Goal: Task Accomplishment & Management: Use online tool/utility

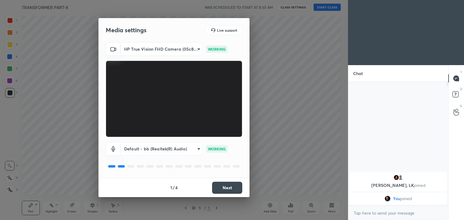
click at [229, 192] on button "Next" at bounding box center [227, 188] width 30 height 12
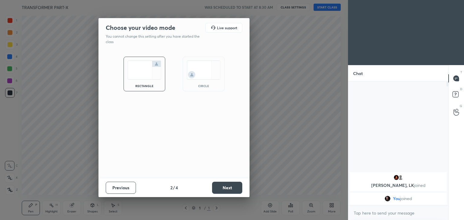
click at [229, 192] on button "Next" at bounding box center [227, 188] width 30 height 12
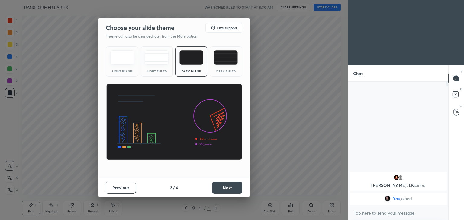
click at [229, 192] on button "Next" at bounding box center [227, 188] width 30 height 12
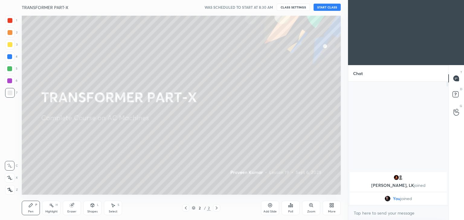
click at [328, 8] on button "START CLASS" at bounding box center [326, 7] width 27 height 7
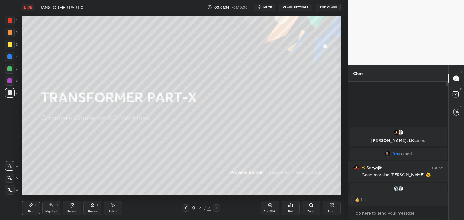
scroll to position [2, 2]
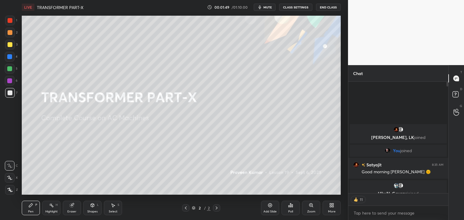
click at [11, 20] on div at bounding box center [10, 20] width 5 height 5
click at [268, 207] on icon at bounding box center [270, 206] width 4 height 4
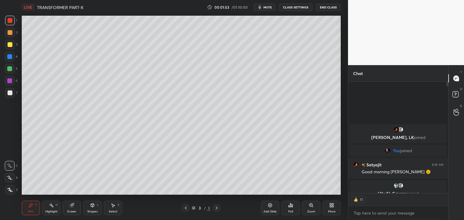
scroll to position [122, 98]
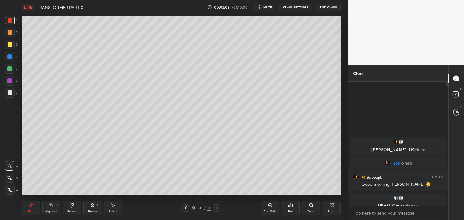
click at [10, 45] on div at bounding box center [10, 44] width 5 height 5
click at [37, 212] on div "Pen P" at bounding box center [31, 208] width 18 height 14
click at [11, 189] on icon at bounding box center [9, 190] width 5 height 4
drag, startPoint x: 66, startPoint y: 207, endPoint x: 70, endPoint y: 208, distance: 4.3
click at [69, 208] on div "Eraser" at bounding box center [72, 208] width 18 height 14
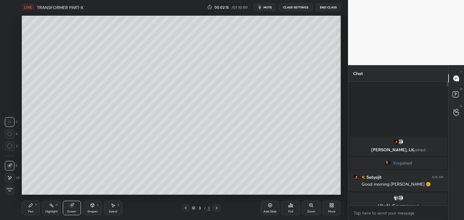
click at [27, 208] on div "Pen P" at bounding box center [31, 208] width 18 height 14
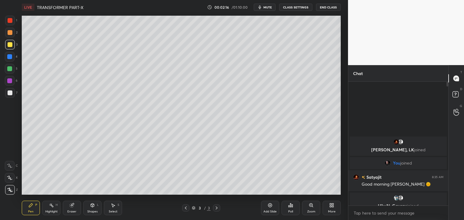
click at [70, 208] on div "Eraser" at bounding box center [72, 208] width 18 height 14
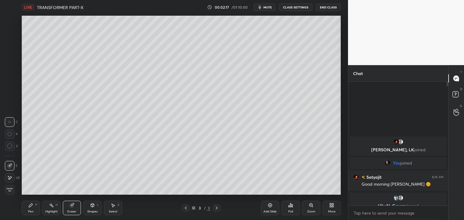
click at [9, 192] on div "Erase all" at bounding box center [10, 190] width 10 height 10
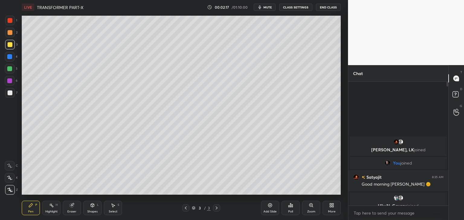
click at [35, 213] on div "Pen P" at bounding box center [31, 208] width 18 height 14
click at [11, 188] on div at bounding box center [10, 190] width 10 height 10
click at [30, 204] on icon at bounding box center [31, 206] width 4 height 4
click at [10, 67] on div at bounding box center [9, 68] width 5 height 5
click at [11, 93] on div at bounding box center [10, 93] width 5 height 5
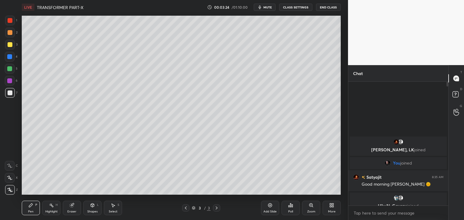
click at [341, 107] on div "Setting up your live class Poll for secs No correct answer Start poll" at bounding box center [181, 105] width 324 height 182
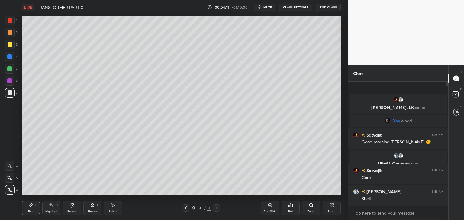
click at [11, 23] on div at bounding box center [10, 21] width 10 height 10
click at [332, 207] on icon at bounding box center [333, 207] width 2 height 2
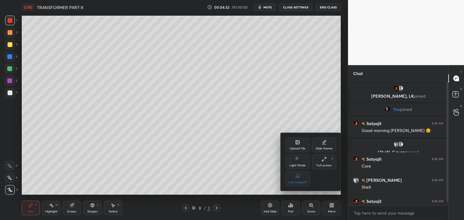
click at [332, 208] on div at bounding box center [232, 110] width 464 height 220
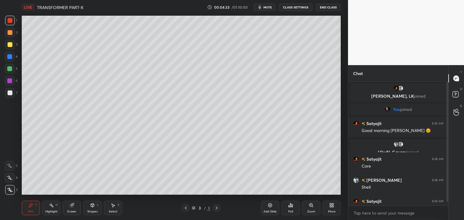
click at [328, 205] on div "More" at bounding box center [331, 208] width 18 height 14
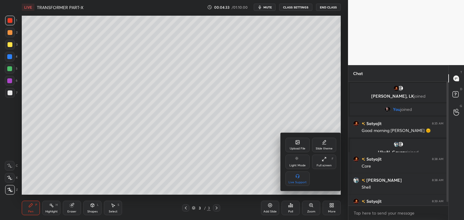
click at [293, 144] on div "Upload File" at bounding box center [297, 145] width 24 height 14
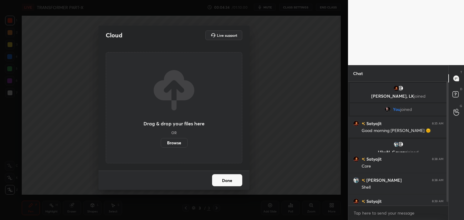
click at [185, 144] on label "Browse" at bounding box center [174, 143] width 27 height 10
click at [161, 144] on input "Browse" at bounding box center [161, 143] width 0 height 10
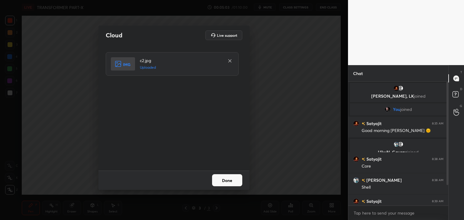
click at [231, 184] on button "Done" at bounding box center [227, 181] width 30 height 12
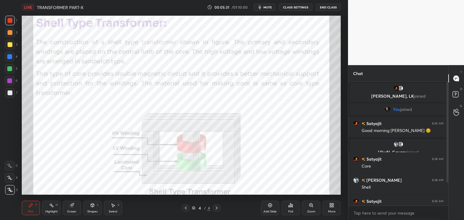
scroll to position [2, 2]
click at [72, 208] on div "Eraser" at bounding box center [72, 208] width 18 height 14
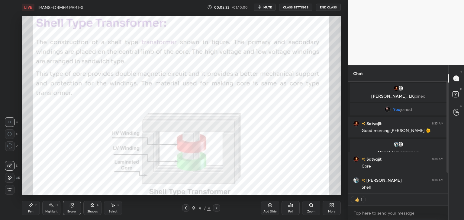
click at [10, 189] on span "Erase all" at bounding box center [9, 190] width 9 height 4
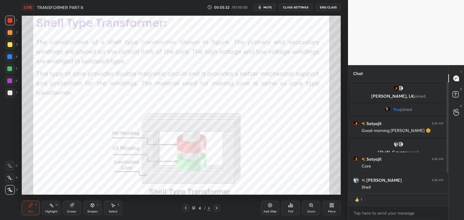
click at [26, 212] on div "Pen P" at bounding box center [31, 208] width 18 height 14
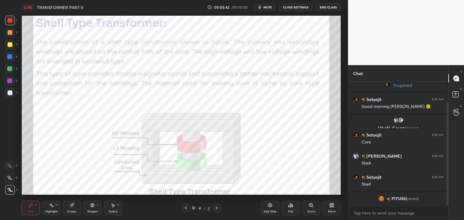
drag, startPoint x: 447, startPoint y: 171, endPoint x: 446, endPoint y: 200, distance: 29.0
click at [446, 200] on div at bounding box center [446, 144] width 4 height 124
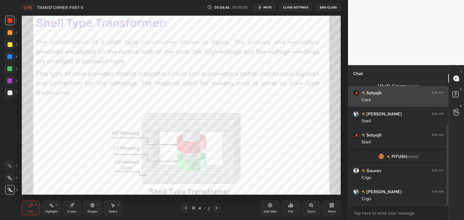
scroll to position [88, 0]
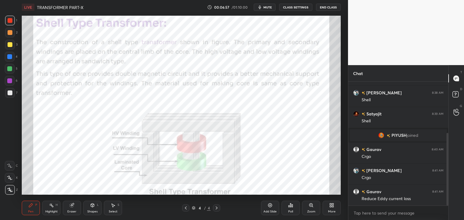
click at [11, 70] on div at bounding box center [9, 68] width 5 height 5
click at [321, 187] on div "LIVE TRANSFORMER PART-X 00:07:11 / 01:10:00 mute CLASS SETTINGS End Class Setti…" at bounding box center [181, 110] width 324 height 220
click at [323, 185] on div "LIVE TRANSFORMER PART-X 00:07:11 / 01:10:00 mute CLASS SETTINGS End Class Setti…" at bounding box center [181, 110] width 324 height 220
type textarea "x"
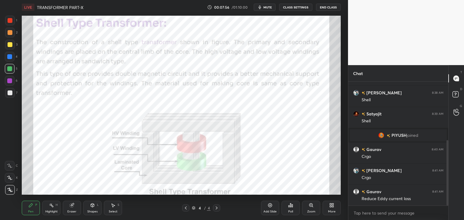
scroll to position [122, 98]
click at [331, 207] on icon at bounding box center [331, 205] width 5 height 5
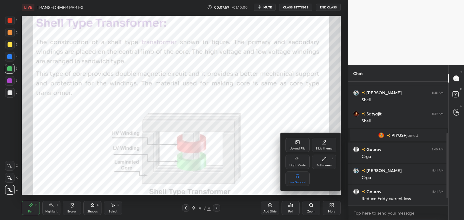
click at [293, 149] on div "Upload File" at bounding box center [298, 148] width 16 height 3
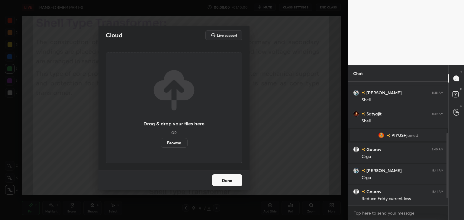
click at [179, 142] on label "Browse" at bounding box center [174, 143] width 27 height 10
click at [161, 142] on input "Browse" at bounding box center [161, 143] width 0 height 10
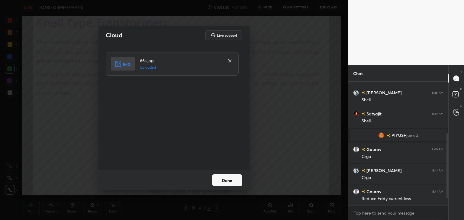
click at [225, 178] on button "Done" at bounding box center [227, 181] width 30 height 12
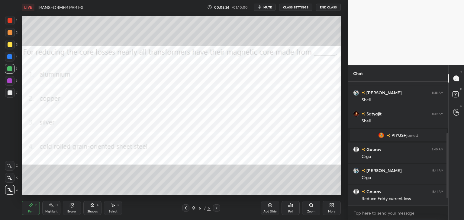
click at [290, 208] on icon at bounding box center [290, 205] width 5 height 5
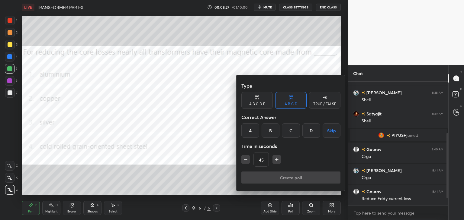
drag, startPoint x: 314, startPoint y: 129, endPoint x: 289, endPoint y: 158, distance: 37.9
click at [314, 130] on div "D" at bounding box center [311, 130] width 18 height 14
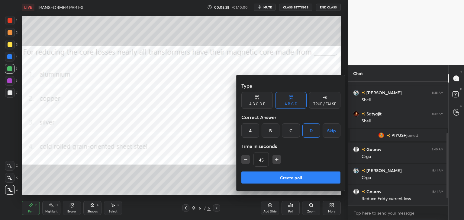
click at [245, 159] on icon "button" at bounding box center [245, 160] width 6 height 6
type input "30"
click at [250, 174] on button "Create poll" at bounding box center [290, 178] width 99 height 12
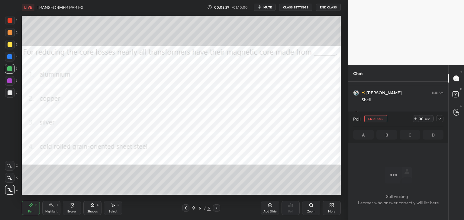
scroll to position [41, 98]
click at [415, 119] on icon at bounding box center [415, 119] width 5 height 5
click at [414, 120] on icon at bounding box center [415, 119] width 5 height 5
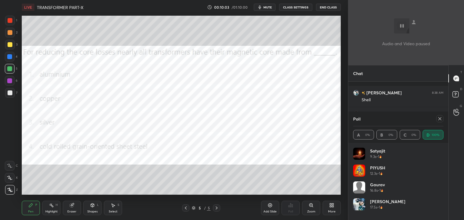
scroll to position [91, 98]
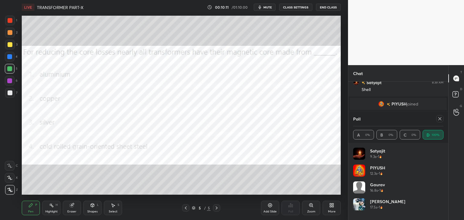
click at [13, 18] on div at bounding box center [10, 21] width 10 height 10
click at [435, 122] on div at bounding box center [439, 118] width 10 height 7
click at [438, 119] on icon at bounding box center [439, 119] width 5 height 5
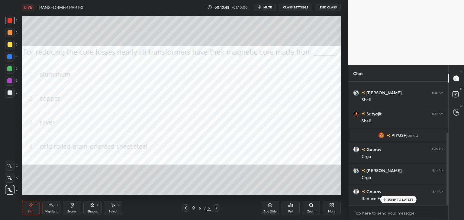
scroll to position [88, 0]
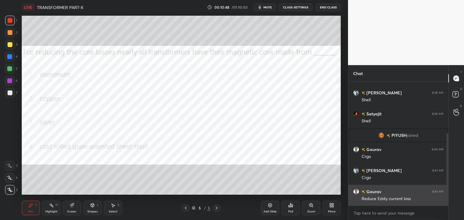
drag, startPoint x: 447, startPoint y: 176, endPoint x: 442, endPoint y: 193, distance: 17.5
click at [444, 194] on div at bounding box center [446, 144] width 4 height 124
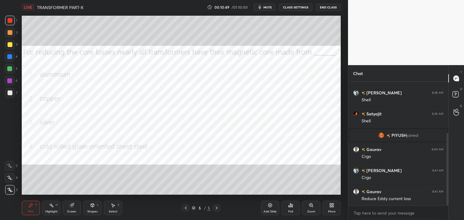
click at [185, 210] on icon at bounding box center [185, 208] width 5 height 5
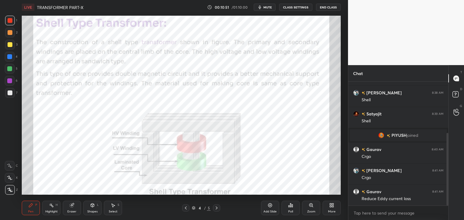
drag, startPoint x: 73, startPoint y: 210, endPoint x: 50, endPoint y: 214, distance: 23.1
click at [73, 210] on div "Eraser" at bounding box center [72, 208] width 18 height 14
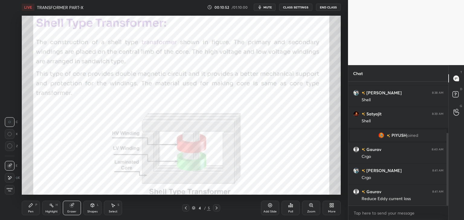
drag, startPoint x: 11, startPoint y: 191, endPoint x: 32, endPoint y: 207, distance: 26.4
click at [12, 191] on span "Erase all" at bounding box center [9, 190] width 9 height 4
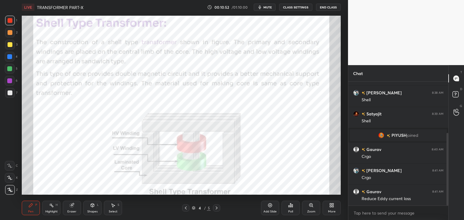
click at [34, 208] on div "Pen P" at bounding box center [31, 208] width 18 height 14
click at [72, 208] on div "Eraser" at bounding box center [72, 208] width 18 height 14
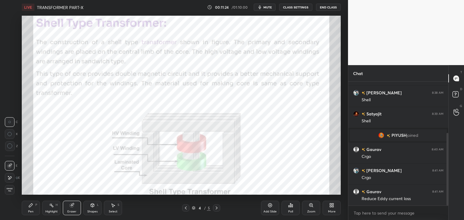
click at [12, 191] on span "Erase all" at bounding box center [9, 190] width 9 height 4
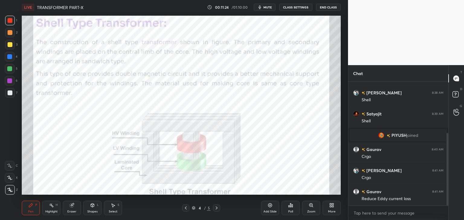
click at [32, 208] on div "Pen P" at bounding box center [31, 208] width 18 height 14
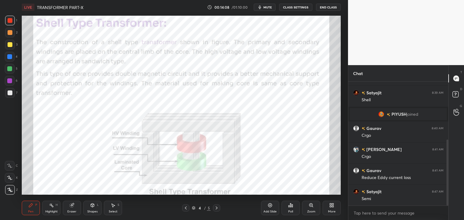
scroll to position [2, 2]
click at [272, 207] on div "Add Slide" at bounding box center [270, 208] width 18 height 14
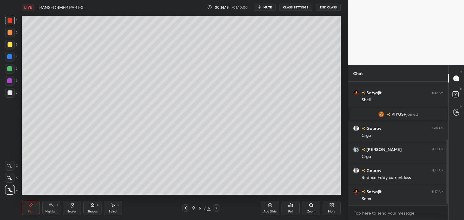
scroll to position [122, 98]
click at [188, 207] on div at bounding box center [185, 208] width 7 height 7
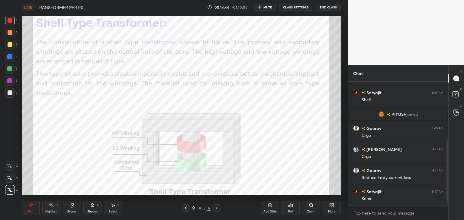
click at [73, 208] on div "Eraser" at bounding box center [72, 208] width 18 height 14
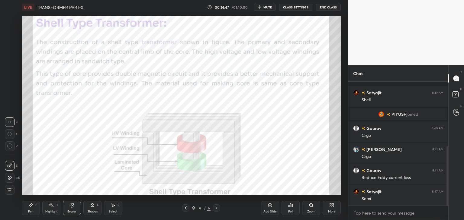
scroll to position [135, 0]
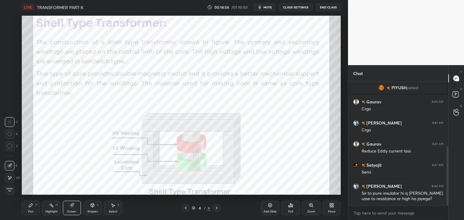
drag, startPoint x: 217, startPoint y: 210, endPoint x: 215, endPoint y: 212, distance: 3.2
click at [216, 210] on icon at bounding box center [216, 208] width 5 height 5
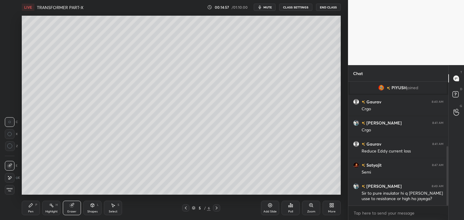
drag, startPoint x: 33, startPoint y: 208, endPoint x: 30, endPoint y: 213, distance: 5.4
click at [33, 208] on div "Pen P" at bounding box center [31, 208] width 18 height 14
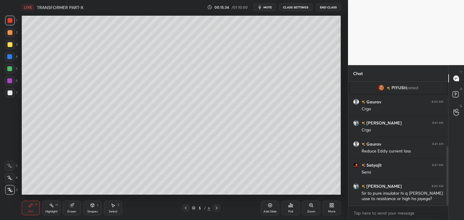
click at [11, 57] on div at bounding box center [9, 56] width 5 height 5
click at [75, 206] on div "Eraser" at bounding box center [72, 208] width 18 height 14
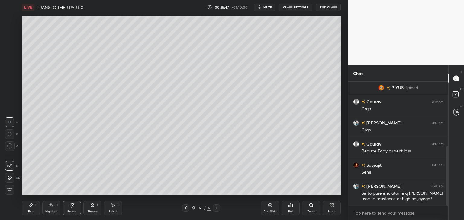
click at [30, 207] on icon at bounding box center [31, 206] width 4 height 4
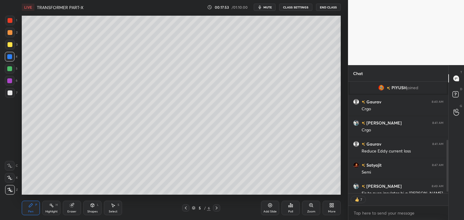
type textarea "x"
click at [328, 208] on div "More" at bounding box center [331, 208] width 18 height 14
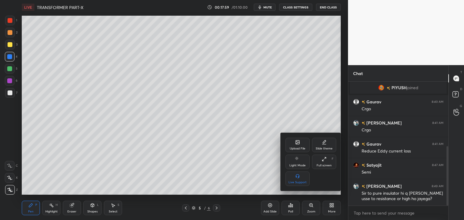
click at [301, 144] on div "Upload File" at bounding box center [297, 145] width 24 height 14
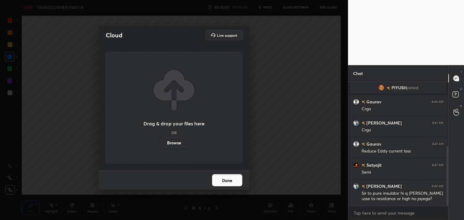
click at [177, 143] on label "Browse" at bounding box center [174, 143] width 27 height 10
click at [161, 143] on input "Browse" at bounding box center [161, 143] width 0 height 10
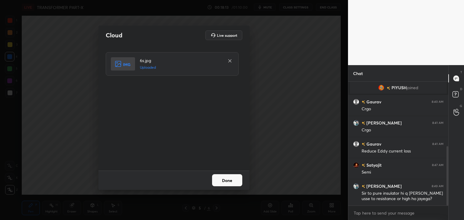
click at [219, 179] on button "Done" at bounding box center [227, 181] width 30 height 12
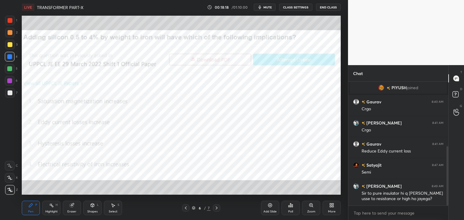
click at [290, 212] on div "Poll" at bounding box center [290, 211] width 5 height 3
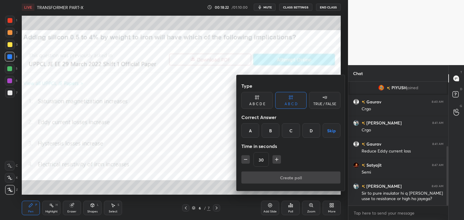
click at [309, 130] on div "D" at bounding box center [311, 130] width 18 height 14
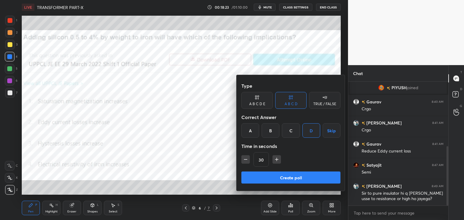
drag, startPoint x: 275, startPoint y: 161, endPoint x: 274, endPoint y: 164, distance: 3.3
click at [275, 161] on icon "button" at bounding box center [277, 160] width 6 height 6
type input "45"
click at [274, 181] on button "Create poll" at bounding box center [290, 178] width 99 height 12
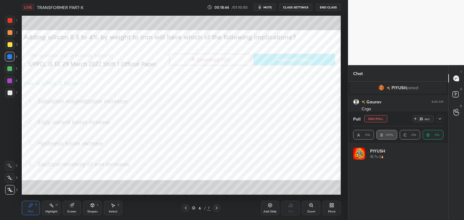
scroll to position [71, 88]
click at [439, 120] on icon at bounding box center [439, 119] width 5 height 5
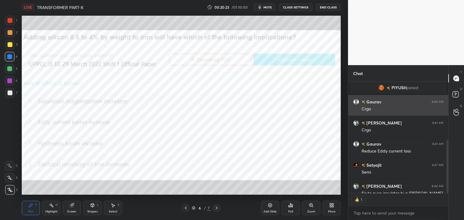
scroll to position [2, 2]
type textarea "x"
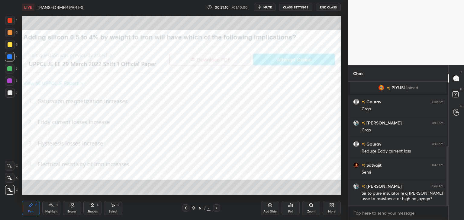
click at [331, 210] on div "More" at bounding box center [332, 211] width 8 height 3
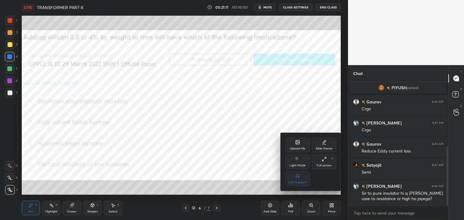
click at [301, 143] on div "Upload File" at bounding box center [297, 145] width 24 height 14
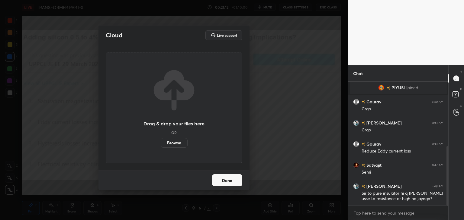
click at [168, 142] on label "Browse" at bounding box center [174, 143] width 27 height 10
click at [161, 142] on input "Browse" at bounding box center [161, 143] width 0 height 10
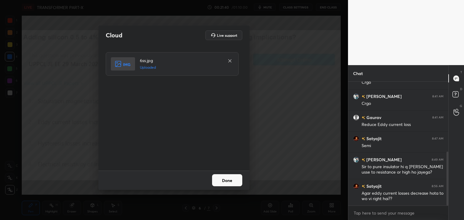
click at [223, 180] on button "Done" at bounding box center [227, 181] width 30 height 12
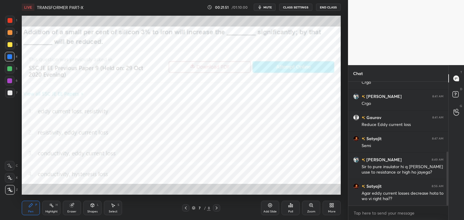
click at [290, 210] on div "Poll" at bounding box center [290, 208] width 18 height 14
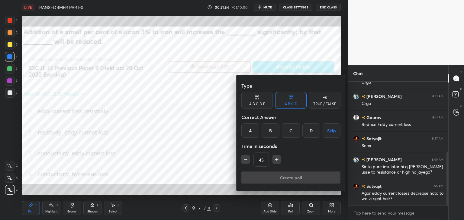
click at [271, 132] on div "B" at bounding box center [270, 130] width 18 height 14
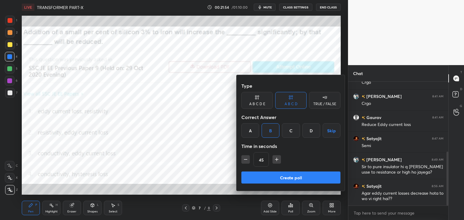
click at [277, 162] on icon "button" at bounding box center [277, 160] width 6 height 6
type input "60"
click at [273, 175] on button "Create poll" at bounding box center [290, 178] width 99 height 12
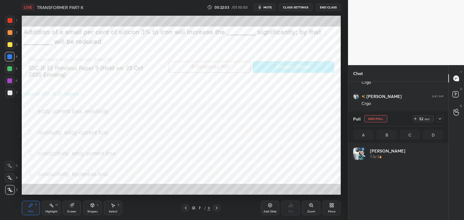
scroll to position [71, 88]
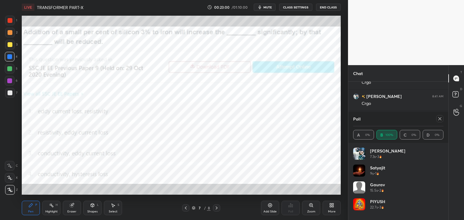
click at [440, 120] on icon at bounding box center [439, 119] width 5 height 5
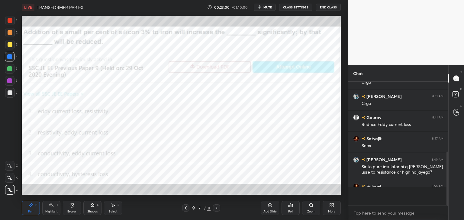
scroll to position [2, 2]
click at [75, 209] on div "Eraser" at bounding box center [72, 208] width 18 height 14
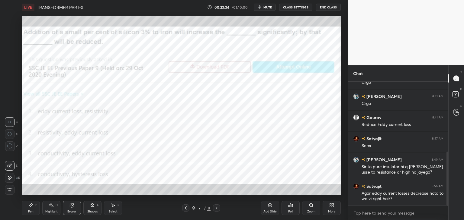
click at [18, 190] on div "E E Erase all" at bounding box center [12, 177] width 15 height 36
drag, startPoint x: 9, startPoint y: 190, endPoint x: 26, endPoint y: 206, distance: 22.9
click at [10, 190] on span "Erase all" at bounding box center [9, 190] width 9 height 4
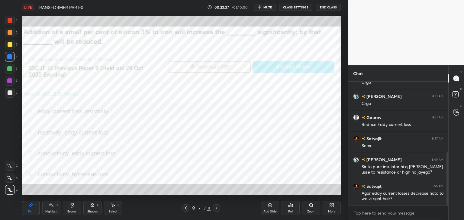
click at [29, 208] on icon at bounding box center [30, 205] width 5 height 5
click at [271, 208] on icon at bounding box center [269, 205] width 5 height 5
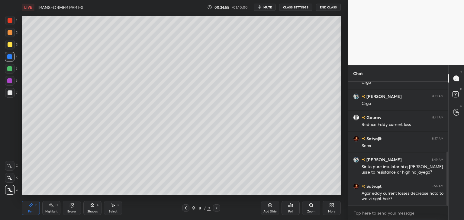
click at [11, 69] on div at bounding box center [9, 68] width 5 height 5
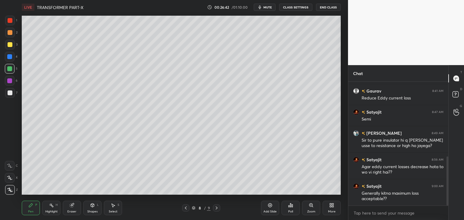
click at [271, 212] on div "Add Slide" at bounding box center [269, 211] width 13 height 3
click at [10, 22] on div at bounding box center [10, 20] width 5 height 5
click at [185, 209] on icon at bounding box center [186, 208] width 2 height 3
click at [187, 209] on icon at bounding box center [185, 208] width 5 height 5
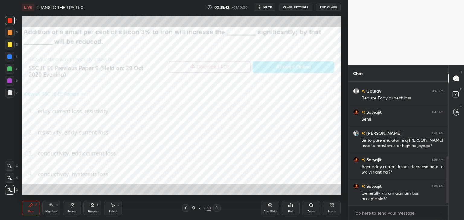
click at [187, 209] on icon at bounding box center [185, 208] width 5 height 5
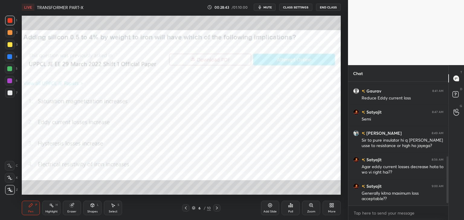
click at [187, 210] on div at bounding box center [185, 208] width 7 height 7
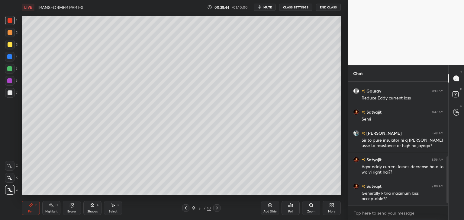
click at [187, 210] on icon at bounding box center [185, 208] width 5 height 5
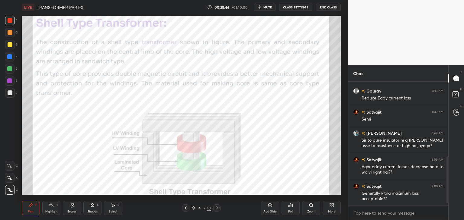
click at [216, 209] on icon at bounding box center [217, 208] width 2 height 3
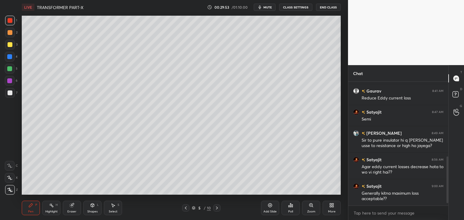
scroll to position [2, 2]
drag, startPoint x: 13, startPoint y: 185, endPoint x: 24, endPoint y: 204, distance: 21.9
click at [13, 186] on div at bounding box center [10, 190] width 10 height 10
click at [32, 213] on div "Pen" at bounding box center [30, 211] width 5 height 3
drag, startPoint x: 8, startPoint y: 193, endPoint x: 32, endPoint y: 207, distance: 27.6
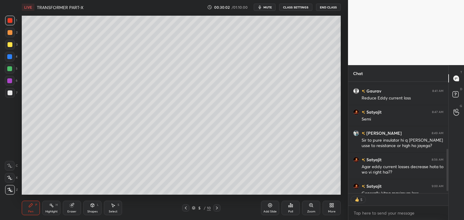
click at [8, 194] on div at bounding box center [10, 190] width 10 height 10
click at [34, 208] on div "Pen P" at bounding box center [31, 208] width 18 height 14
click at [187, 210] on icon at bounding box center [185, 208] width 5 height 5
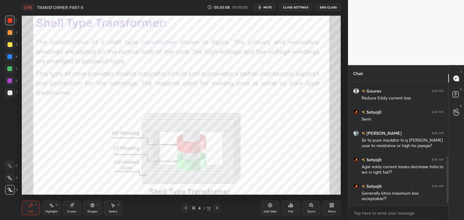
click at [76, 212] on div "Eraser" at bounding box center [72, 208] width 18 height 14
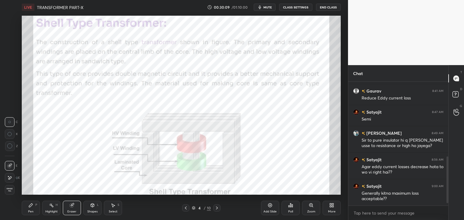
click at [13, 191] on span "Erase all" at bounding box center [9, 190] width 9 height 4
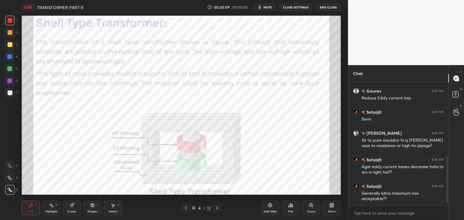
click at [34, 212] on div "Pen P" at bounding box center [31, 208] width 18 height 14
click at [12, 23] on div at bounding box center [10, 21] width 10 height 10
click at [11, 23] on div at bounding box center [10, 21] width 10 height 10
click at [11, 56] on div at bounding box center [9, 56] width 5 height 5
click at [81, 208] on div "Pen P Highlight H Eraser Shapes L Select S" at bounding box center [82, 208] width 120 height 14
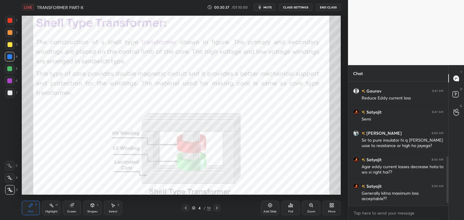
drag, startPoint x: 93, startPoint y: 208, endPoint x: 88, endPoint y: 208, distance: 4.5
click at [92, 208] on icon at bounding box center [92, 205] width 5 height 5
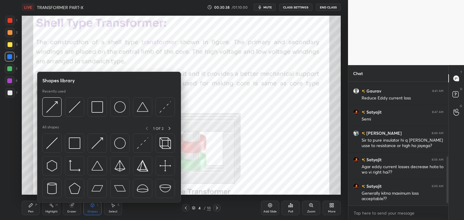
click at [78, 209] on div "Eraser" at bounding box center [72, 208] width 18 height 14
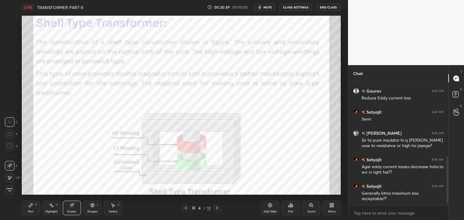
click at [11, 192] on span "Erase all" at bounding box center [9, 190] width 9 height 4
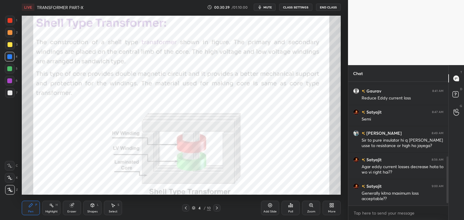
click at [27, 209] on div "Pen P" at bounding box center [31, 208] width 18 height 14
click at [11, 83] on div at bounding box center [9, 80] width 5 height 5
click at [11, 58] on div at bounding box center [9, 56] width 5 height 5
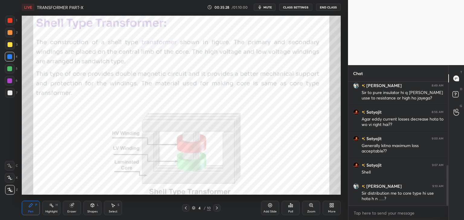
scroll to position [257, 0]
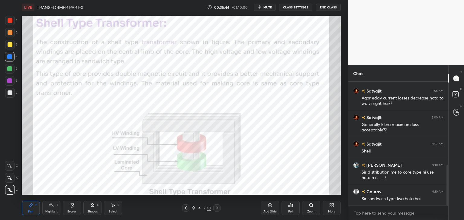
drag, startPoint x: 70, startPoint y: 209, endPoint x: 64, endPoint y: 208, distance: 5.8
click at [69, 209] on div "Eraser" at bounding box center [72, 208] width 18 height 14
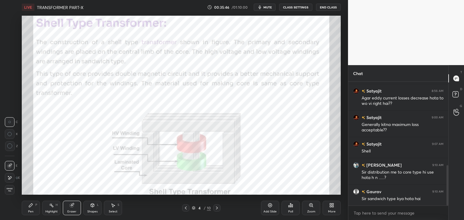
click at [12, 191] on span "Erase all" at bounding box center [9, 190] width 9 height 4
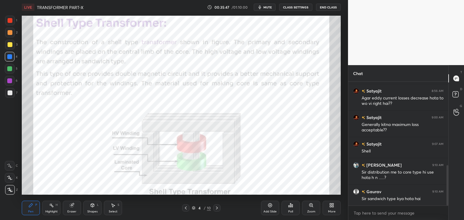
click at [34, 213] on div "Pen P" at bounding box center [31, 208] width 18 height 14
click at [335, 209] on div "More" at bounding box center [331, 208] width 18 height 14
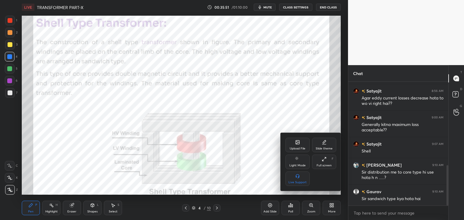
click at [294, 146] on div "Upload File" at bounding box center [297, 145] width 24 height 14
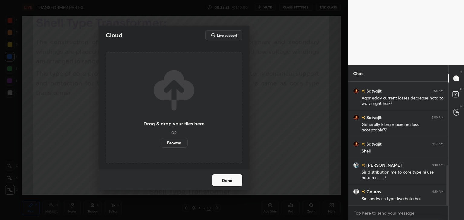
click at [180, 143] on label "Browse" at bounding box center [174, 143] width 27 height 10
click at [161, 143] on input "Browse" at bounding box center [161, 143] width 0 height 10
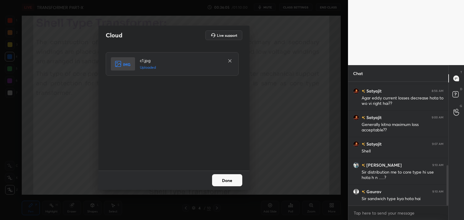
click at [225, 179] on button "Done" at bounding box center [227, 181] width 30 height 12
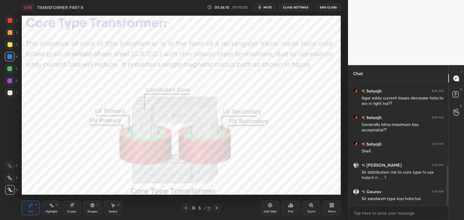
click at [11, 22] on div at bounding box center [10, 20] width 5 height 5
drag, startPoint x: 9, startPoint y: 57, endPoint x: 7, endPoint y: 55, distance: 3.6
click at [9, 57] on div at bounding box center [9, 56] width 5 height 5
click at [186, 210] on icon at bounding box center [185, 208] width 5 height 5
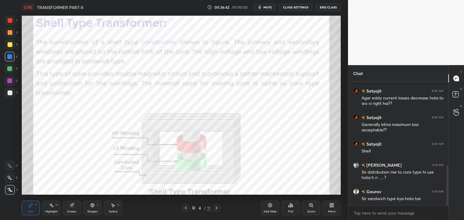
click at [72, 208] on icon at bounding box center [71, 205] width 5 height 5
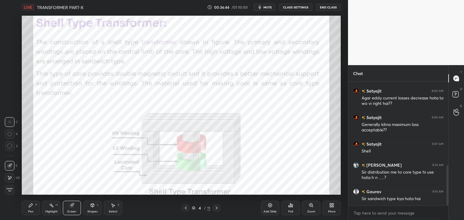
drag, startPoint x: 9, startPoint y: 189, endPoint x: 27, endPoint y: 210, distance: 27.9
click at [10, 190] on span "Erase all" at bounding box center [9, 190] width 9 height 4
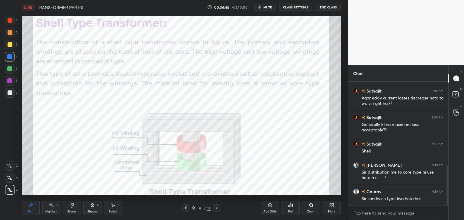
click at [35, 218] on div "Pen P Highlight H Eraser Shapes L Select S 4 / 11 Add Slide Poll Zoom More" at bounding box center [181, 208] width 319 height 24
click at [74, 210] on div "Eraser" at bounding box center [72, 208] width 18 height 14
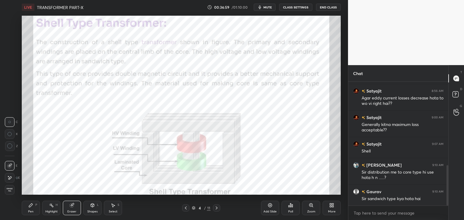
drag, startPoint x: 11, startPoint y: 191, endPoint x: 15, endPoint y: 195, distance: 5.1
click at [12, 192] on span "Erase all" at bounding box center [9, 190] width 9 height 4
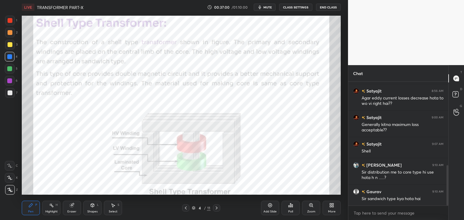
click at [31, 211] on div "Pen" at bounding box center [30, 211] width 5 height 3
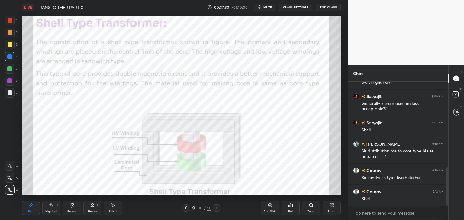
scroll to position [284, 0]
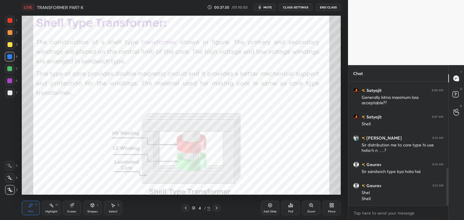
click at [215, 209] on icon at bounding box center [216, 208] width 5 height 5
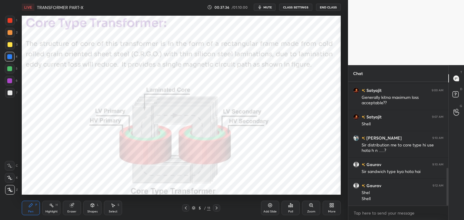
click at [186, 209] on icon at bounding box center [186, 208] width 2 height 3
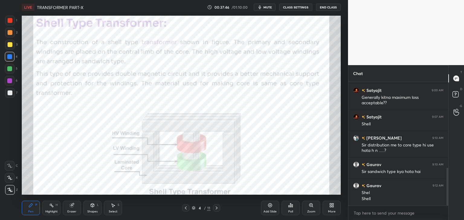
scroll to position [306, 0]
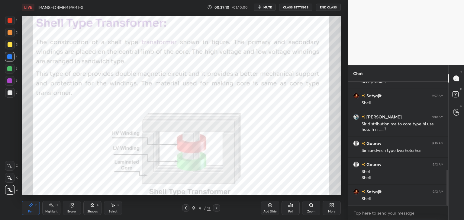
click at [335, 211] on div "More" at bounding box center [332, 211] width 8 height 3
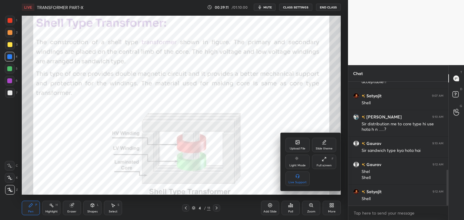
click at [295, 144] on div "Upload File" at bounding box center [297, 145] width 24 height 14
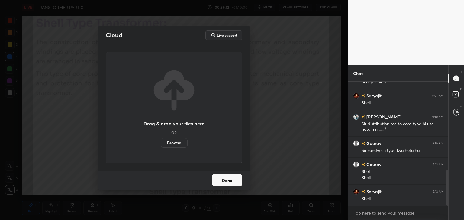
click at [184, 144] on label "Browse" at bounding box center [174, 143] width 27 height 10
click at [161, 144] on input "Browse" at bounding box center [161, 143] width 0 height 10
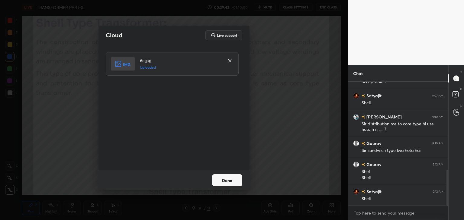
click at [230, 180] on button "Done" at bounding box center [227, 181] width 30 height 12
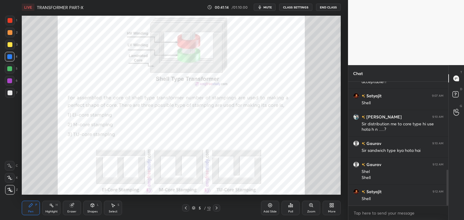
drag, startPoint x: 447, startPoint y: 182, endPoint x: 448, endPoint y: 190, distance: 7.6
click at [448, 190] on div "Chat [PERSON_NAME] 8:56 AM Agar eddy current losses decrease hota to wo vi righ…" at bounding box center [406, 142] width 116 height 155
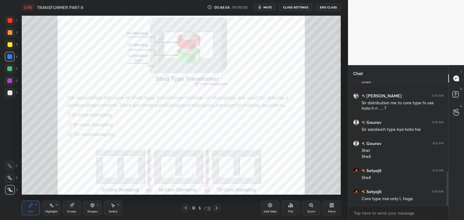
click at [332, 207] on icon at bounding box center [333, 207] width 2 height 2
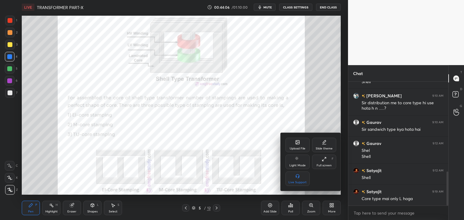
click at [299, 145] on div "Upload File" at bounding box center [297, 145] width 24 height 14
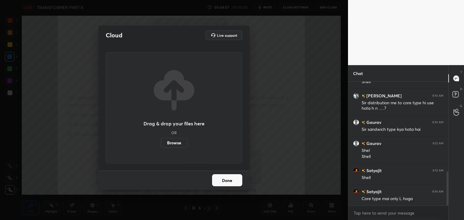
click at [178, 141] on label "Browse" at bounding box center [174, 143] width 27 height 10
click at [161, 141] on input "Browse" at bounding box center [161, 143] width 0 height 10
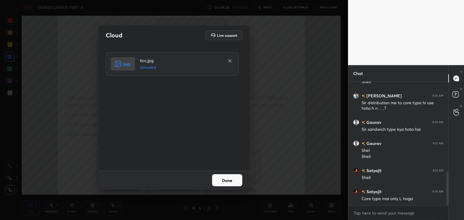
click at [232, 179] on button "Done" at bounding box center [227, 181] width 30 height 12
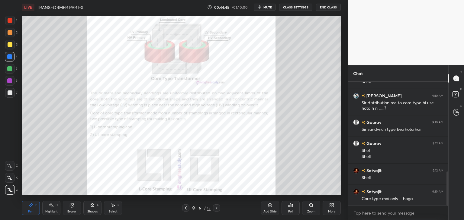
click at [75, 209] on div "Eraser" at bounding box center [72, 208] width 18 height 14
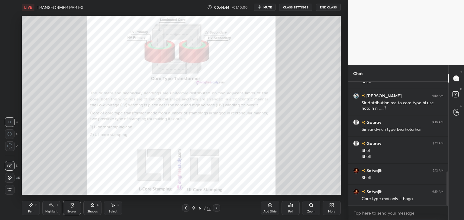
click at [11, 190] on span "Erase all" at bounding box center [9, 190] width 9 height 4
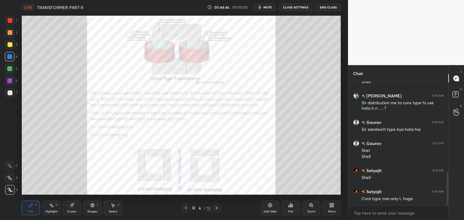
click at [37, 212] on div "Pen P" at bounding box center [31, 208] width 18 height 14
click at [11, 20] on div at bounding box center [10, 20] width 5 height 5
drag, startPoint x: 185, startPoint y: 207, endPoint x: 181, endPoint y: 209, distance: 4.1
click at [185, 207] on icon at bounding box center [185, 208] width 5 height 5
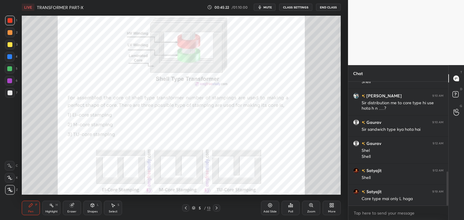
drag, startPoint x: 216, startPoint y: 208, endPoint x: 208, endPoint y: 213, distance: 9.4
click at [215, 209] on icon at bounding box center [216, 208] width 5 height 5
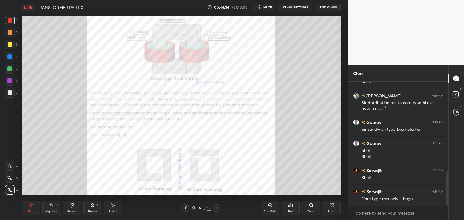
scroll to position [110, 98]
click at [95, 207] on div "Shapes L" at bounding box center [92, 208] width 18 height 14
click at [29, 212] on div "Pen" at bounding box center [30, 211] width 5 height 3
drag, startPoint x: 11, startPoint y: 186, endPoint x: 12, endPoint y: 191, distance: 5.0
click at [10, 187] on div at bounding box center [10, 190] width 10 height 10
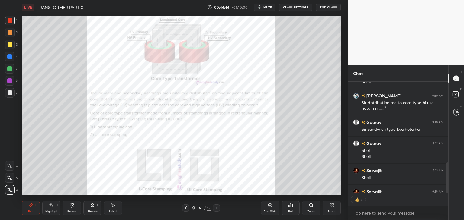
click at [72, 210] on div "Eraser" at bounding box center [71, 211] width 9 height 3
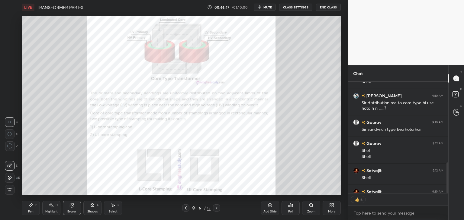
scroll to position [327, 0]
drag, startPoint x: 11, startPoint y: 191, endPoint x: 15, endPoint y: 195, distance: 6.2
click at [12, 191] on span "Erase all" at bounding box center [9, 190] width 9 height 4
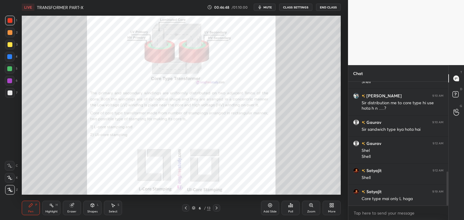
click at [33, 208] on div "Pen P" at bounding box center [31, 208] width 18 height 14
click at [185, 210] on icon at bounding box center [185, 208] width 5 height 5
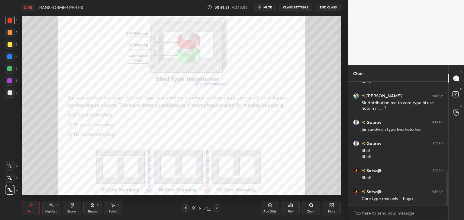
click at [75, 208] on div "Eraser" at bounding box center [72, 208] width 18 height 14
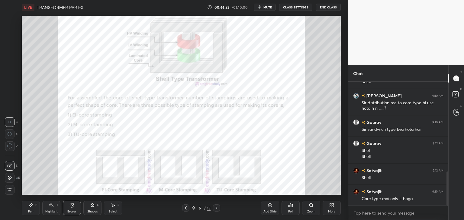
click at [9, 190] on span "Erase all" at bounding box center [9, 190] width 9 height 4
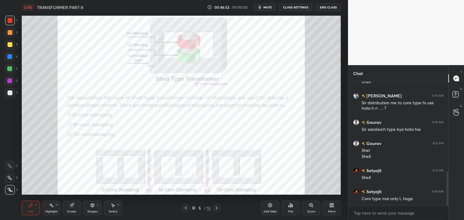
click at [21, 202] on div "LIVE TRANSFORMER PART-X 00:46:52 / 01:10:00 mute CLASS SETTINGS End Class Setti…" at bounding box center [181, 110] width 324 height 220
click at [186, 208] on icon at bounding box center [185, 208] width 5 height 5
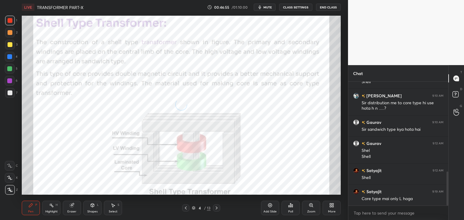
drag, startPoint x: 71, startPoint y: 209, endPoint x: 66, endPoint y: 210, distance: 5.2
click at [69, 210] on div "Eraser" at bounding box center [72, 208] width 18 height 14
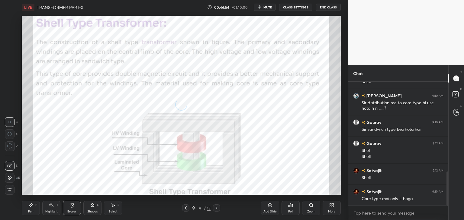
drag, startPoint x: 11, startPoint y: 190, endPoint x: 31, endPoint y: 206, distance: 25.4
click at [12, 191] on span "Erase all" at bounding box center [9, 190] width 9 height 4
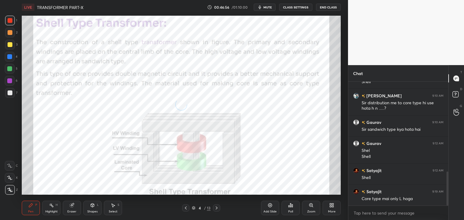
click at [31, 206] on icon at bounding box center [30, 205] width 5 height 5
click at [183, 208] on div at bounding box center [185, 208] width 7 height 7
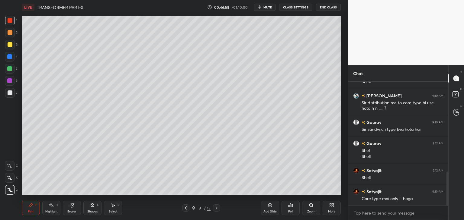
click at [217, 208] on icon at bounding box center [217, 208] width 2 height 3
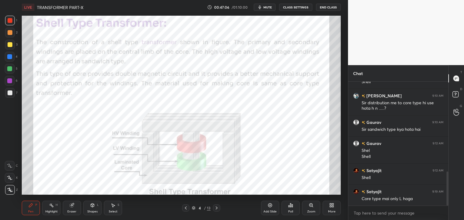
click at [192, 209] on icon at bounding box center [193, 208] width 3 height 1
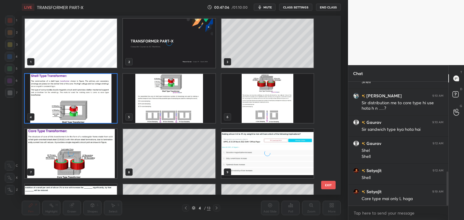
scroll to position [178, 316]
click at [79, 168] on img "grid" at bounding box center [71, 153] width 92 height 49
click at [79, 170] on img "grid" at bounding box center [71, 153] width 92 height 49
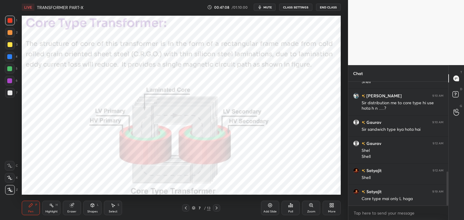
click at [80, 170] on img "grid" at bounding box center [71, 153] width 92 height 49
click at [72, 207] on icon at bounding box center [72, 206] width 4 height 4
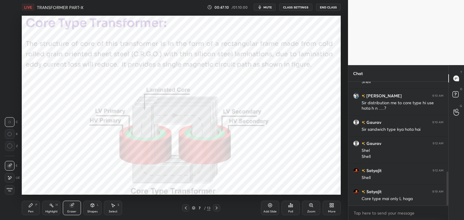
click at [11, 189] on span "Erase all" at bounding box center [9, 190] width 9 height 4
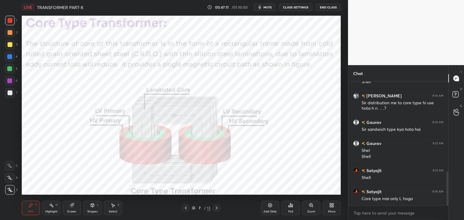
click at [31, 215] on div "Pen P" at bounding box center [31, 208] width 18 height 14
click at [193, 208] on icon at bounding box center [193, 208] width 3 height 2
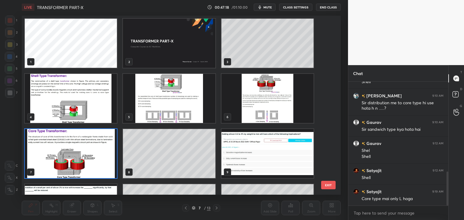
click at [83, 111] on img "grid" at bounding box center [71, 98] width 92 height 49
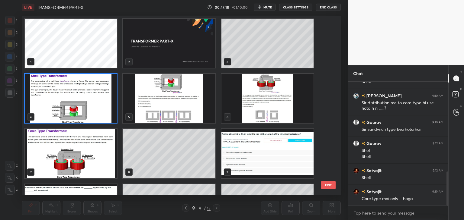
click at [85, 113] on img "grid" at bounding box center [71, 98] width 92 height 49
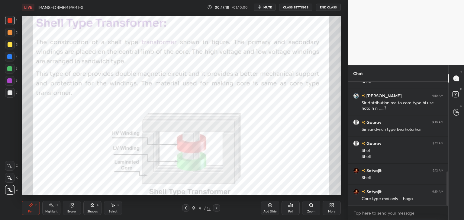
click at [86, 113] on img "grid" at bounding box center [71, 98] width 92 height 49
click at [70, 211] on div "Eraser" at bounding box center [71, 211] width 9 height 3
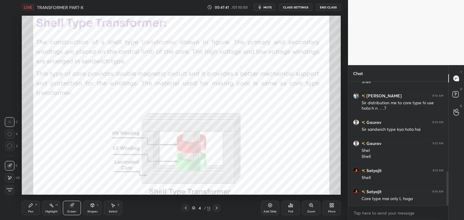
drag, startPoint x: 11, startPoint y: 191, endPoint x: 25, endPoint y: 205, distance: 20.3
click at [13, 193] on div "Erase all" at bounding box center [10, 190] width 10 height 10
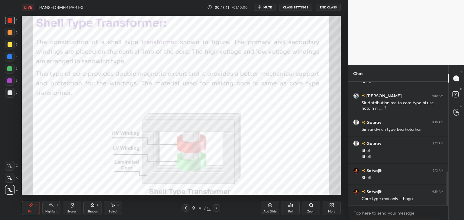
click at [34, 211] on div "Pen P" at bounding box center [31, 208] width 18 height 14
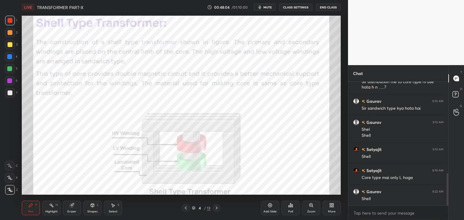
click at [194, 212] on div "4 / 13" at bounding box center [201, 208] width 38 height 7
click at [195, 209] on icon at bounding box center [194, 209] width 4 height 4
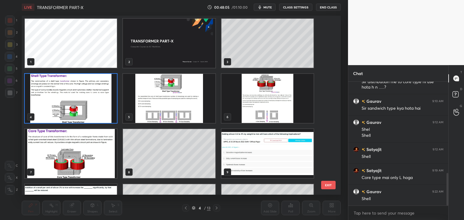
scroll to position [178, 316]
click at [82, 170] on img "grid" at bounding box center [71, 153] width 92 height 49
click at [84, 171] on img "grid" at bounding box center [71, 153] width 92 height 49
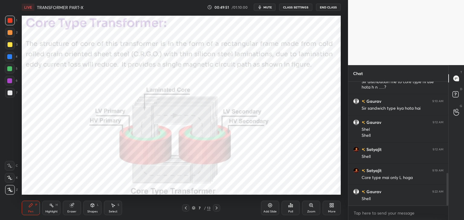
click at [216, 207] on icon at bounding box center [216, 208] width 5 height 5
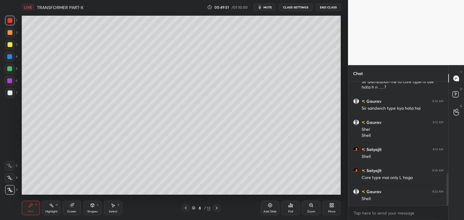
click at [216, 207] on icon at bounding box center [216, 208] width 5 height 5
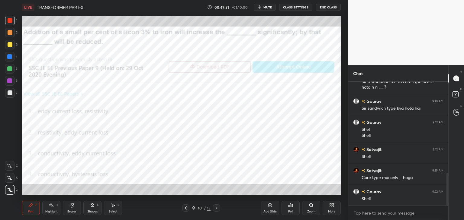
click at [216, 207] on icon at bounding box center [216, 208] width 5 height 5
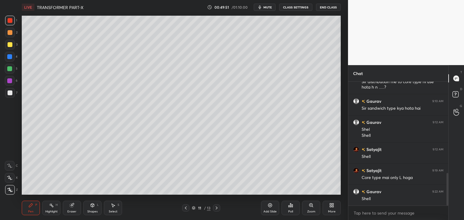
click at [216, 207] on icon at bounding box center [216, 208] width 5 height 5
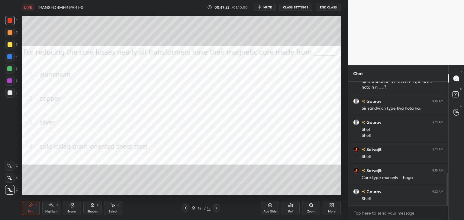
click at [216, 207] on icon at bounding box center [216, 208] width 5 height 5
click at [331, 206] on icon at bounding box center [331, 205] width 5 height 5
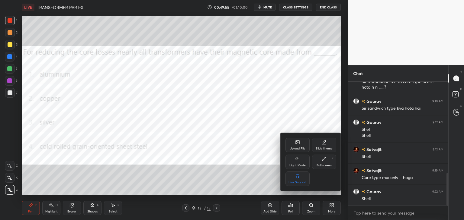
click at [299, 145] on icon at bounding box center [297, 142] width 5 height 5
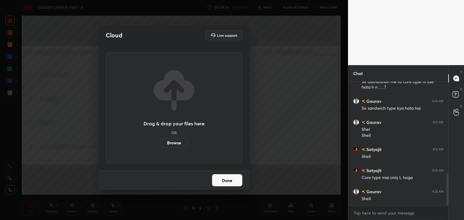
click at [167, 142] on label "Browse" at bounding box center [174, 143] width 27 height 10
click at [161, 142] on input "Browse" at bounding box center [161, 143] width 0 height 10
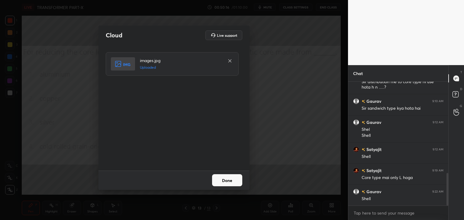
click at [225, 181] on button "Done" at bounding box center [227, 181] width 30 height 12
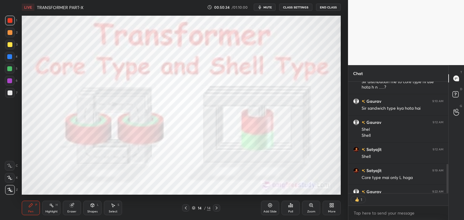
scroll to position [2, 2]
type textarea "x"
click at [14, 56] on div at bounding box center [10, 57] width 10 height 10
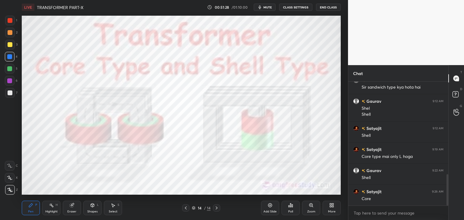
click at [8, 21] on div at bounding box center [10, 20] width 5 height 5
click at [9, 57] on div at bounding box center [9, 56] width 5 height 5
click at [332, 211] on div "More" at bounding box center [332, 211] width 8 height 3
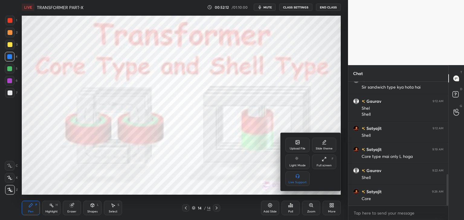
click at [297, 144] on icon at bounding box center [298, 143] width 4 height 4
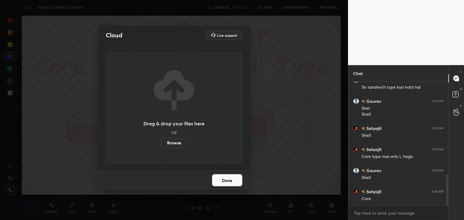
click at [173, 143] on label "Browse" at bounding box center [174, 143] width 27 height 10
click at [161, 143] on input "Browse" at bounding box center [161, 143] width 0 height 10
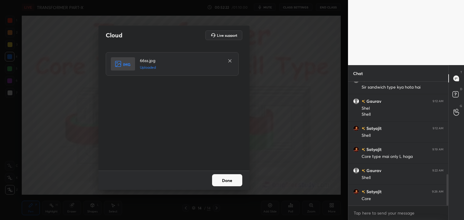
click at [227, 182] on button "Done" at bounding box center [227, 181] width 30 height 12
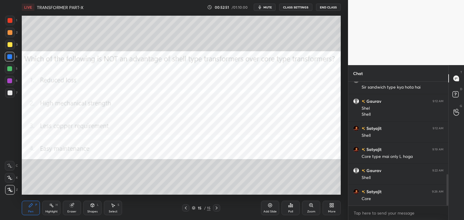
click at [293, 209] on div "Poll" at bounding box center [290, 208] width 18 height 14
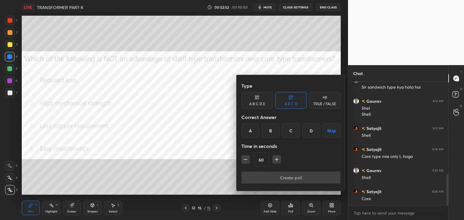
drag, startPoint x: 312, startPoint y: 131, endPoint x: 290, endPoint y: 154, distance: 32.2
click at [312, 131] on div "D" at bounding box center [311, 130] width 18 height 14
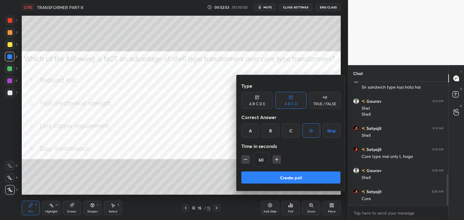
click at [247, 159] on icon "button" at bounding box center [245, 160] width 6 height 6
type input "45"
click at [254, 180] on button "Create poll" at bounding box center [290, 178] width 99 height 12
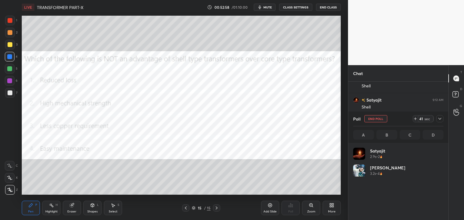
scroll to position [71, 88]
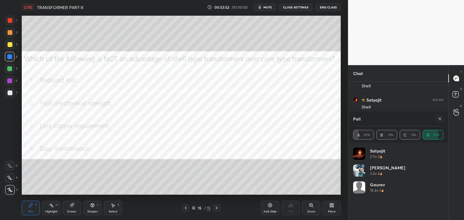
click at [184, 209] on icon at bounding box center [185, 208] width 5 height 5
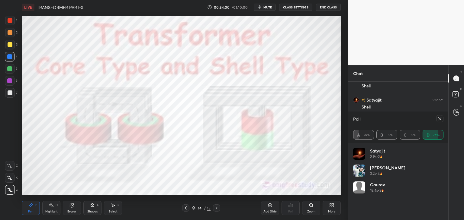
drag, startPoint x: 218, startPoint y: 210, endPoint x: 202, endPoint y: 215, distance: 17.3
click at [218, 210] on icon at bounding box center [216, 208] width 5 height 5
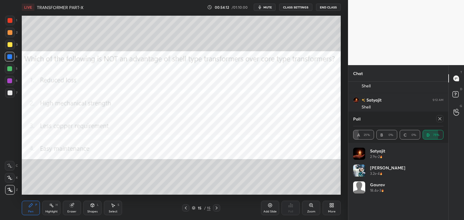
click at [442, 119] on div at bounding box center [439, 118] width 7 height 7
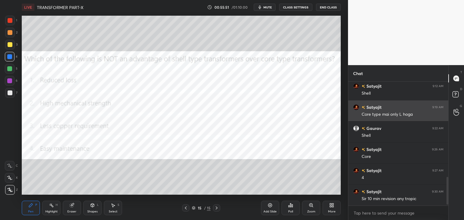
scroll to position [432, 0]
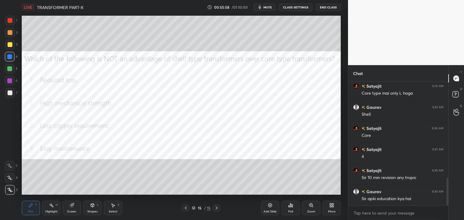
drag, startPoint x: 70, startPoint y: 210, endPoint x: 34, endPoint y: 209, distance: 36.6
click at [69, 211] on div "Eraser" at bounding box center [71, 211] width 9 height 3
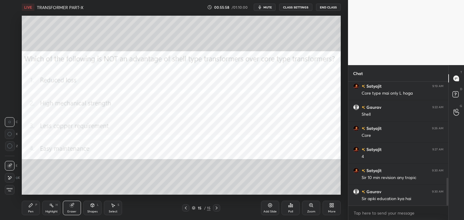
click at [12, 193] on div "Erase all" at bounding box center [10, 190] width 10 height 10
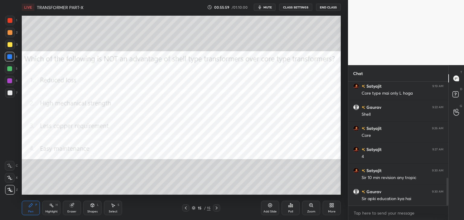
click at [30, 210] on div "Pen" at bounding box center [30, 211] width 5 height 3
drag, startPoint x: 69, startPoint y: 214, endPoint x: 32, endPoint y: 218, distance: 37.3
click at [68, 213] on div "Eraser" at bounding box center [71, 211] width 9 height 3
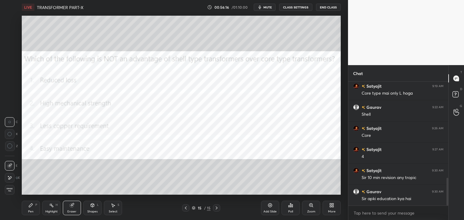
drag, startPoint x: 11, startPoint y: 193, endPoint x: 16, endPoint y: 200, distance: 8.8
click at [12, 194] on div "Erase all" at bounding box center [10, 190] width 10 height 10
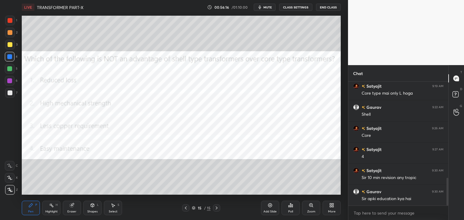
click at [21, 207] on div "LIVE TRANSFORMER PART-X 00:56:16 / 01:10:00 mute CLASS SETTINGS End Class Setti…" at bounding box center [181, 110] width 324 height 220
drag, startPoint x: 77, startPoint y: 208, endPoint x: 73, endPoint y: 212, distance: 5.8
click at [77, 208] on div "Eraser" at bounding box center [72, 208] width 18 height 14
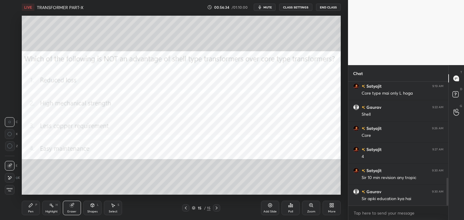
click at [21, 214] on div "LIVE TRANSFORMER PART-X 00:56:34 / 01:10:00 mute CLASS SETTINGS End Class Setti…" at bounding box center [181, 110] width 324 height 220
click at [13, 189] on span "Erase all" at bounding box center [9, 190] width 9 height 4
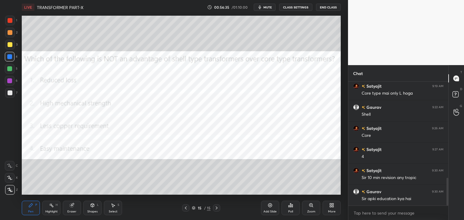
click at [31, 212] on div "Pen" at bounding box center [30, 211] width 5 height 3
click at [69, 207] on div "Eraser" at bounding box center [72, 208] width 18 height 14
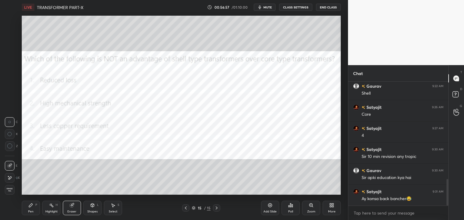
drag, startPoint x: 10, startPoint y: 191, endPoint x: 19, endPoint y: 200, distance: 12.8
click at [14, 195] on div "1 2 3 4 5 6 7 C X Z C X Z E E Erase all H H LIVE TRANSFORMER PART-X 00:56:57 / …" at bounding box center [171, 110] width 343 height 220
click at [27, 209] on div "Pen P" at bounding box center [31, 208] width 18 height 14
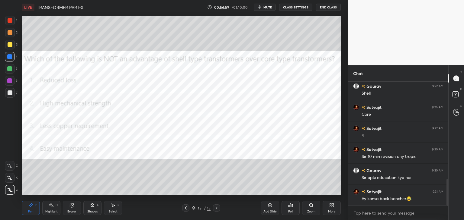
click at [72, 210] on div "Eraser" at bounding box center [72, 208] width 18 height 14
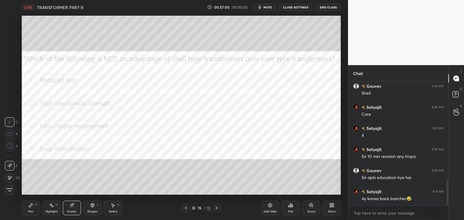
click at [13, 194] on div "Erase all" at bounding box center [10, 190] width 10 height 10
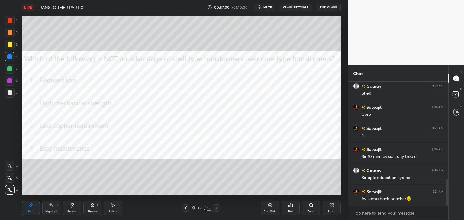
click at [30, 210] on div "Pen P" at bounding box center [31, 208] width 18 height 14
click at [11, 21] on div at bounding box center [10, 20] width 5 height 5
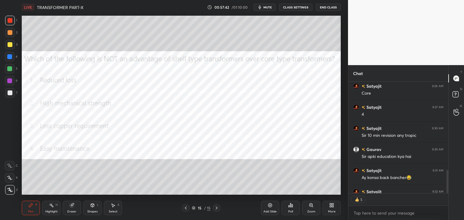
scroll to position [122, 98]
click at [72, 213] on div "Eraser" at bounding box center [71, 211] width 9 height 3
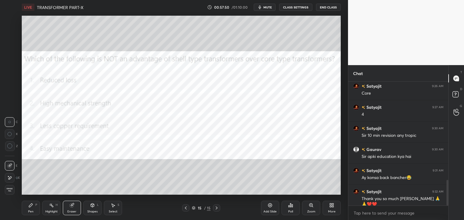
click at [12, 194] on div "Erase all" at bounding box center [10, 190] width 10 height 10
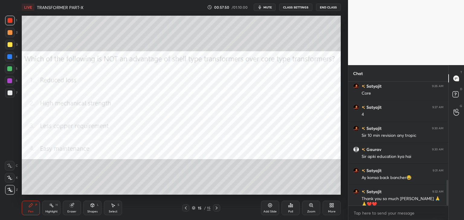
click at [22, 203] on div "Pen P" at bounding box center [31, 208] width 18 height 14
drag, startPoint x: 10, startPoint y: 192, endPoint x: 29, endPoint y: 209, distance: 25.6
click at [12, 195] on div at bounding box center [10, 190] width 10 height 10
drag, startPoint x: 29, startPoint y: 209, endPoint x: 27, endPoint y: 212, distance: 3.9
click at [30, 209] on div "Pen P" at bounding box center [31, 208] width 18 height 14
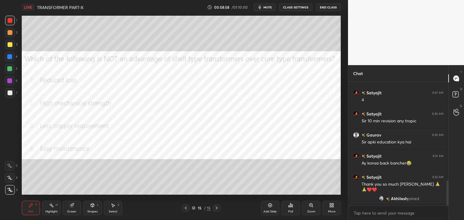
click at [77, 208] on div "Eraser" at bounding box center [72, 208] width 18 height 14
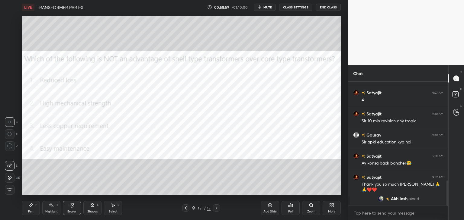
drag, startPoint x: 10, startPoint y: 191, endPoint x: 24, endPoint y: 212, distance: 25.6
click at [12, 194] on div "Erase all" at bounding box center [10, 190] width 10 height 10
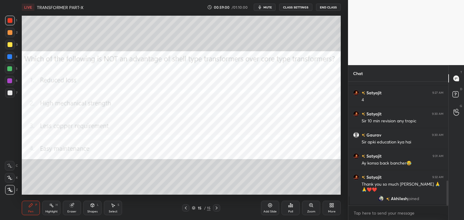
click at [26, 215] on div "Pen P" at bounding box center [31, 208] width 18 height 14
click at [12, 45] on div at bounding box center [10, 45] width 10 height 10
click at [72, 208] on div "Eraser" at bounding box center [72, 208] width 18 height 14
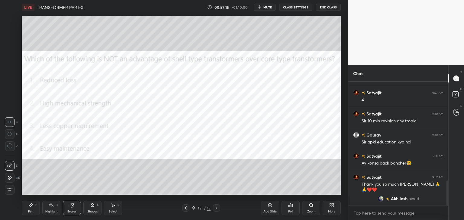
click at [8, 189] on span "Erase all" at bounding box center [9, 190] width 9 height 4
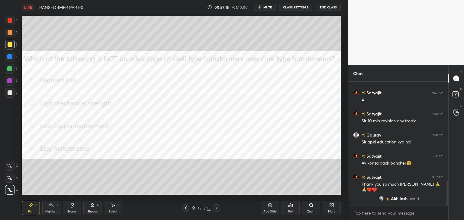
click at [31, 213] on div "Pen" at bounding box center [30, 211] width 5 height 3
click at [12, 22] on div at bounding box center [10, 21] width 10 height 10
click at [15, 59] on div "4" at bounding box center [11, 57] width 13 height 10
click at [11, 70] on div at bounding box center [9, 68] width 5 height 5
drag, startPoint x: 10, startPoint y: 82, endPoint x: 10, endPoint y: 89, distance: 7.5
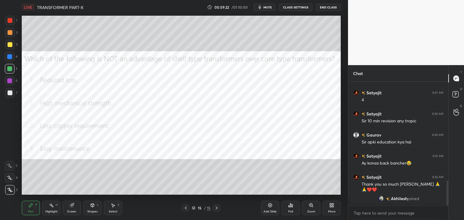
click at [10, 82] on div at bounding box center [9, 80] width 5 height 5
click at [10, 92] on div at bounding box center [10, 93] width 5 height 5
click at [11, 22] on div at bounding box center [10, 20] width 5 height 5
click at [10, 21] on div at bounding box center [10, 20] width 5 height 5
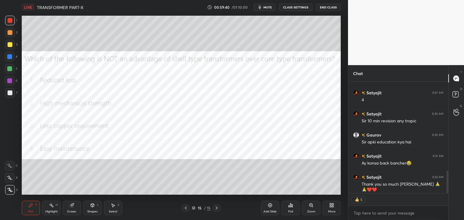
click at [12, 23] on div at bounding box center [10, 21] width 10 height 10
click at [12, 29] on div at bounding box center [10, 33] width 10 height 10
click at [12, 47] on div at bounding box center [10, 45] width 10 height 10
click at [12, 61] on div at bounding box center [10, 57] width 10 height 10
drag, startPoint x: 11, startPoint y: 72, endPoint x: 10, endPoint y: 68, distance: 4.7
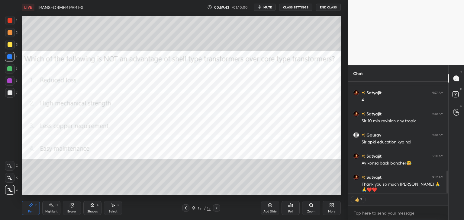
click at [11, 73] on div at bounding box center [10, 69] width 10 height 10
drag, startPoint x: 10, startPoint y: 48, endPoint x: 8, endPoint y: 38, distance: 10.0
click at [10, 48] on div at bounding box center [10, 45] width 10 height 10
click at [9, 30] on div at bounding box center [10, 33] width 10 height 10
click at [8, 18] on div at bounding box center [10, 20] width 5 height 5
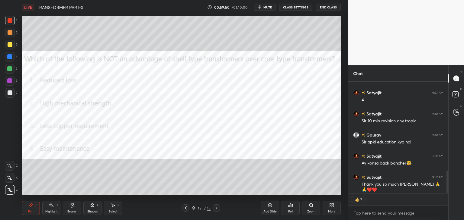
scroll to position [122, 98]
click at [267, 6] on span "mute" at bounding box center [267, 7] width 8 height 4
click at [327, 7] on button "End Class" at bounding box center [328, 7] width 25 height 7
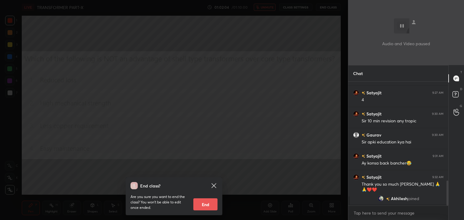
click at [204, 205] on button "End" at bounding box center [205, 205] width 24 height 12
type textarea "x"
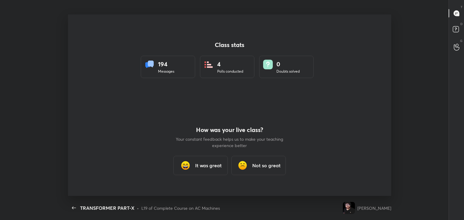
scroll to position [0, 0]
click at [202, 165] on h3 "It was great" at bounding box center [208, 165] width 27 height 7
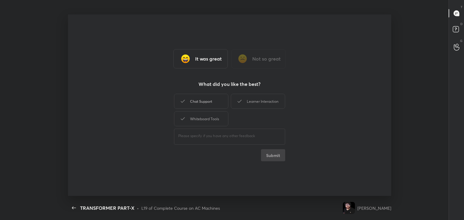
click at [202, 101] on div "Chat Support" at bounding box center [201, 101] width 54 height 15
click at [204, 119] on div "Whiteboard Tools" at bounding box center [201, 118] width 54 height 15
drag, startPoint x: 250, startPoint y: 99, endPoint x: 255, endPoint y: 105, distance: 7.7
click at [251, 100] on div "Learner Interaction" at bounding box center [258, 101] width 54 height 15
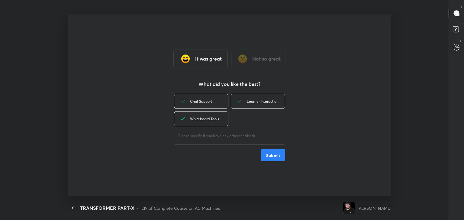
click at [272, 155] on button "Submit" at bounding box center [273, 155] width 24 height 12
